Goal: Task Accomplishment & Management: Use online tool/utility

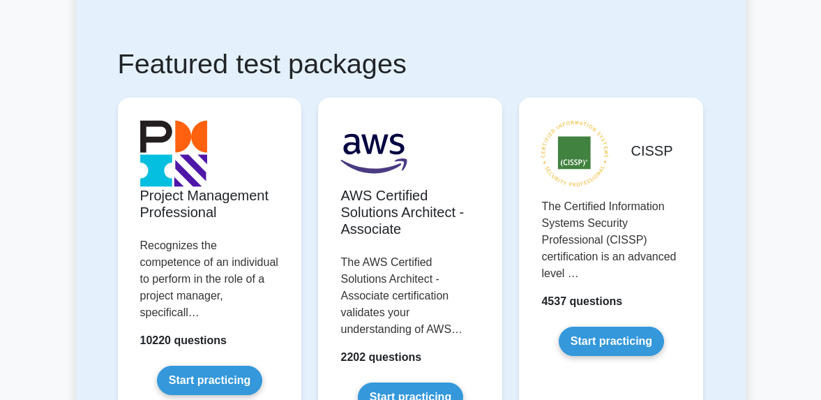
scroll to position [227, 0]
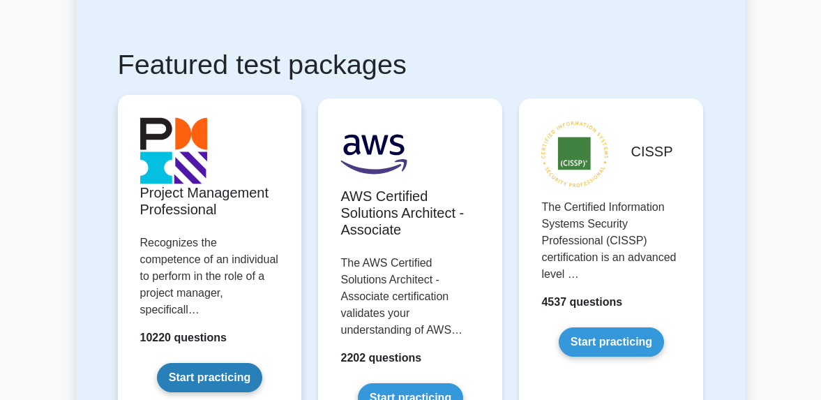
click at [213, 363] on link "Start practicing" at bounding box center [209, 377] width 105 height 29
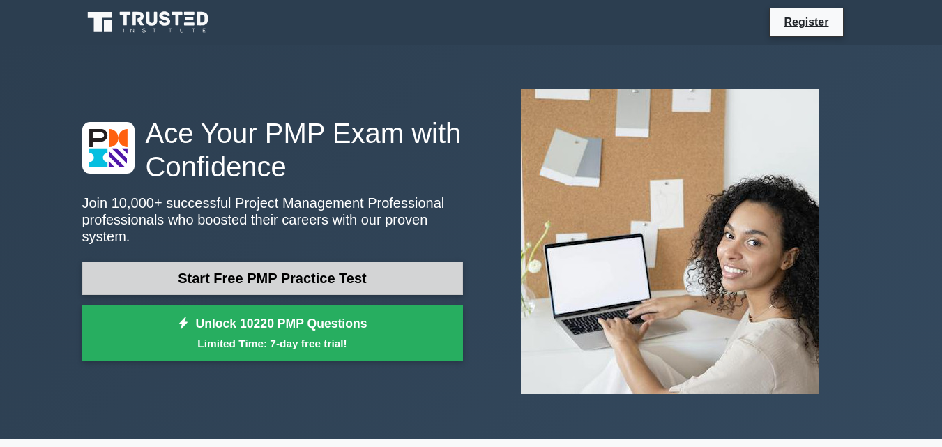
click at [372, 264] on link "Start Free PMP Practice Test" at bounding box center [272, 277] width 381 height 33
click at [356, 266] on link "Start Free PMP Practice Test" at bounding box center [272, 277] width 381 height 33
